Goal: Transaction & Acquisition: Purchase product/service

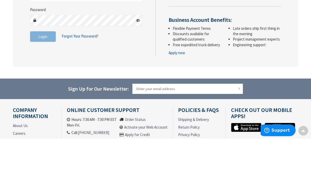
scroll to position [54, 0]
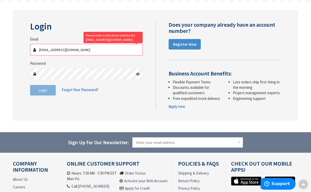
type input "[EMAIL_ADDRESS][DOMAIN_NAME]"
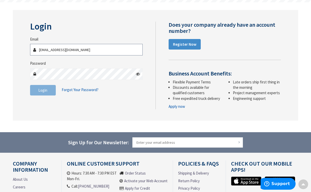
click at [43, 89] on button "Login" at bounding box center [43, 90] width 26 height 11
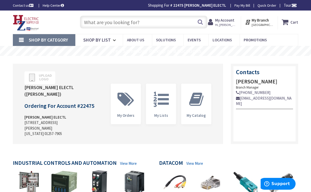
click at [95, 24] on input "text" at bounding box center [143, 22] width 127 height 13
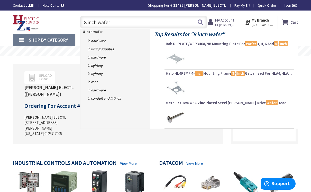
type input "8 inch wafer"
click at [198, 25] on button "Search" at bounding box center [200, 22] width 7 height 12
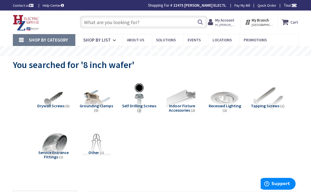
click at [100, 21] on input "text" at bounding box center [143, 22] width 127 height 13
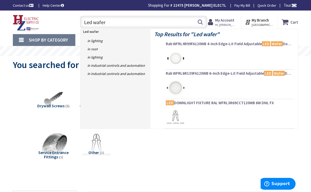
click at [205, 22] on input "Led wafer" at bounding box center [143, 22] width 127 height 13
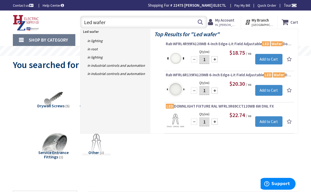
type input "Led wafer"
click at [202, 23] on button "Search" at bounding box center [200, 22] width 7 height 12
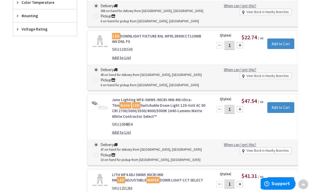
scroll to position [270, 0]
click at [230, 104] on input "1" at bounding box center [229, 108] width 10 height 9
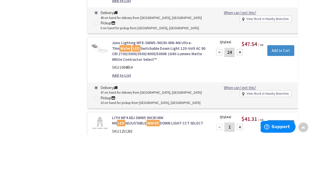
type input "24"
click at [286, 102] on input "Add to Cart" at bounding box center [280, 107] width 27 height 11
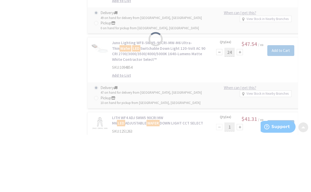
scroll to position [327, 0]
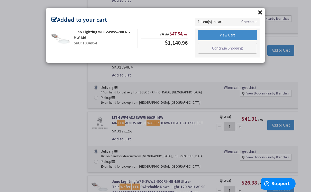
click at [249, 20] on link "Checkout" at bounding box center [249, 21] width 16 height 5
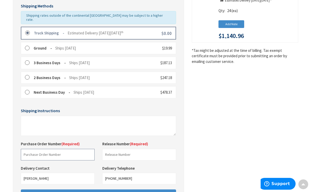
click at [34, 149] on input "text" at bounding box center [58, 155] width 74 height 12
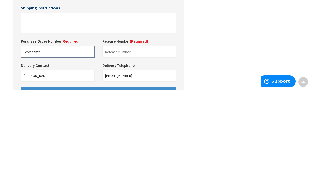
type input "Levy bsmt"
click at [115, 149] on input "text" at bounding box center [139, 155] width 74 height 12
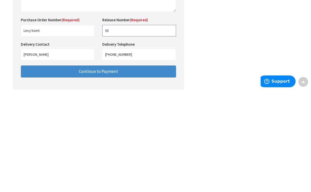
type input "03"
click at [104, 171] on span "Continue to Payment" at bounding box center [98, 174] width 39 height 6
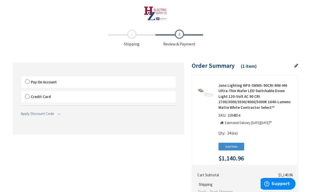
click at [28, 83] on label "Pay On Account" at bounding box center [98, 82] width 155 height 12
click at [21, 77] on input "Pay On Account" at bounding box center [21, 77] width 0 height 0
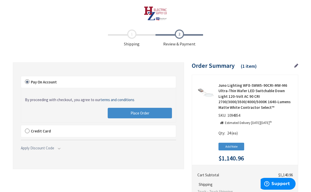
click at [141, 112] on span "Place Order" at bounding box center [139, 113] width 19 height 5
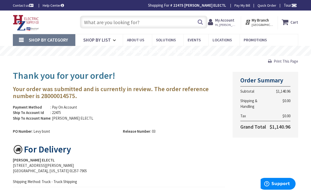
click at [235, 25] on span "Hi, [PERSON_NAME]" at bounding box center [226, 25] width 22 height 4
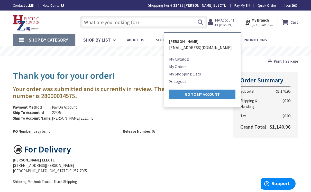
click at [186, 83] on link "Logout" at bounding box center [177, 81] width 17 height 6
